Goal: Task Accomplishment & Management: Manage account settings

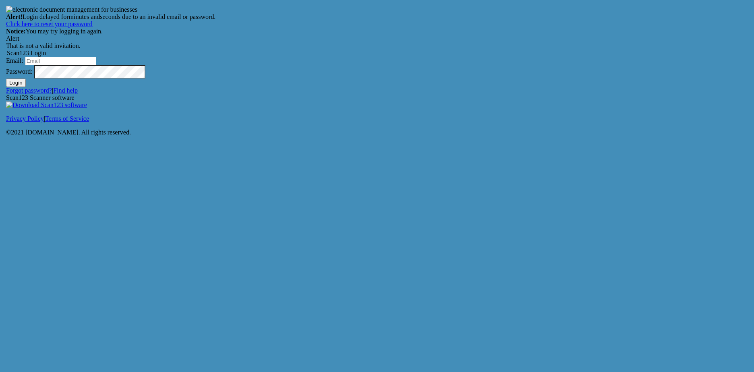
click at [96, 65] on input "Email:" at bounding box center [60, 61] width 71 height 8
click at [455, 65] on div "Email:" at bounding box center [377, 61] width 742 height 8
click at [26, 87] on button "Login" at bounding box center [16, 83] width 20 height 8
click at [96, 65] on input "Email:" at bounding box center [60, 61] width 71 height 8
type input "jason@robsight.com"
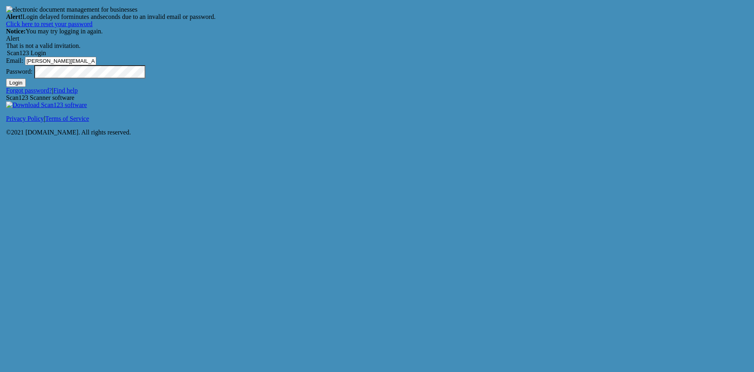
click at [26, 87] on button "Login" at bounding box center [16, 83] width 20 height 8
